Goal: Submit feedback/report problem

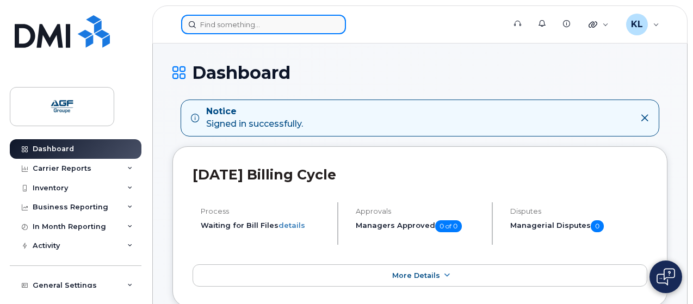
click at [325, 24] on input at bounding box center [263, 25] width 165 height 20
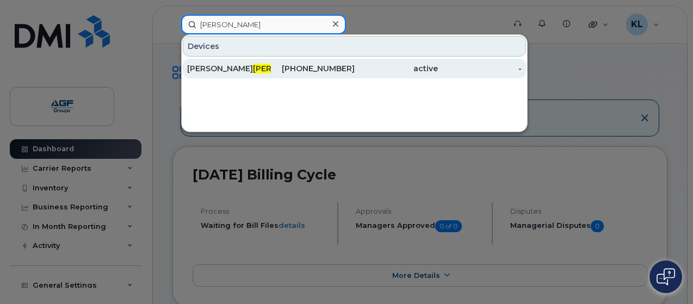
type input "[PERSON_NAME]"
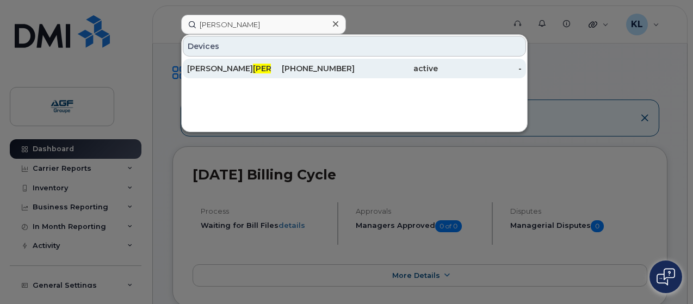
click at [275, 72] on div "[PHONE_NUMBER]" at bounding box center [313, 68] width 84 height 11
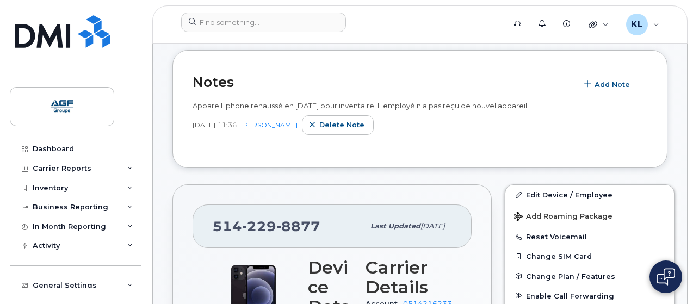
scroll to position [109, 0]
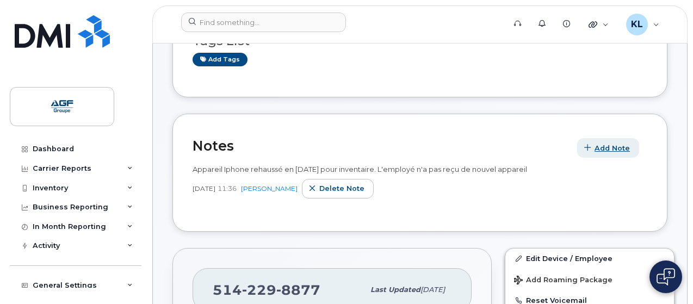
click at [593, 144] on span "button" at bounding box center [588, 148] width 10 height 10
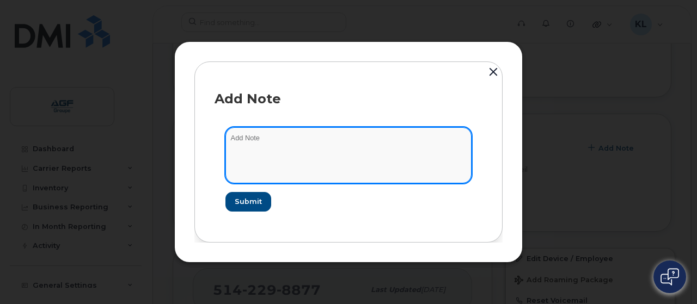
click at [443, 151] on textarea at bounding box center [348, 155] width 246 height 56
type textarea "l'employé à reçu un nouvel appareil en aout 2025"
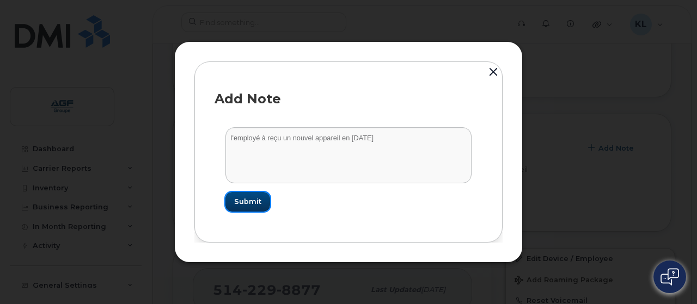
click at [233, 206] on button "Submit" at bounding box center [247, 202] width 45 height 20
